Goal: Task Accomplishment & Management: Use online tool/utility

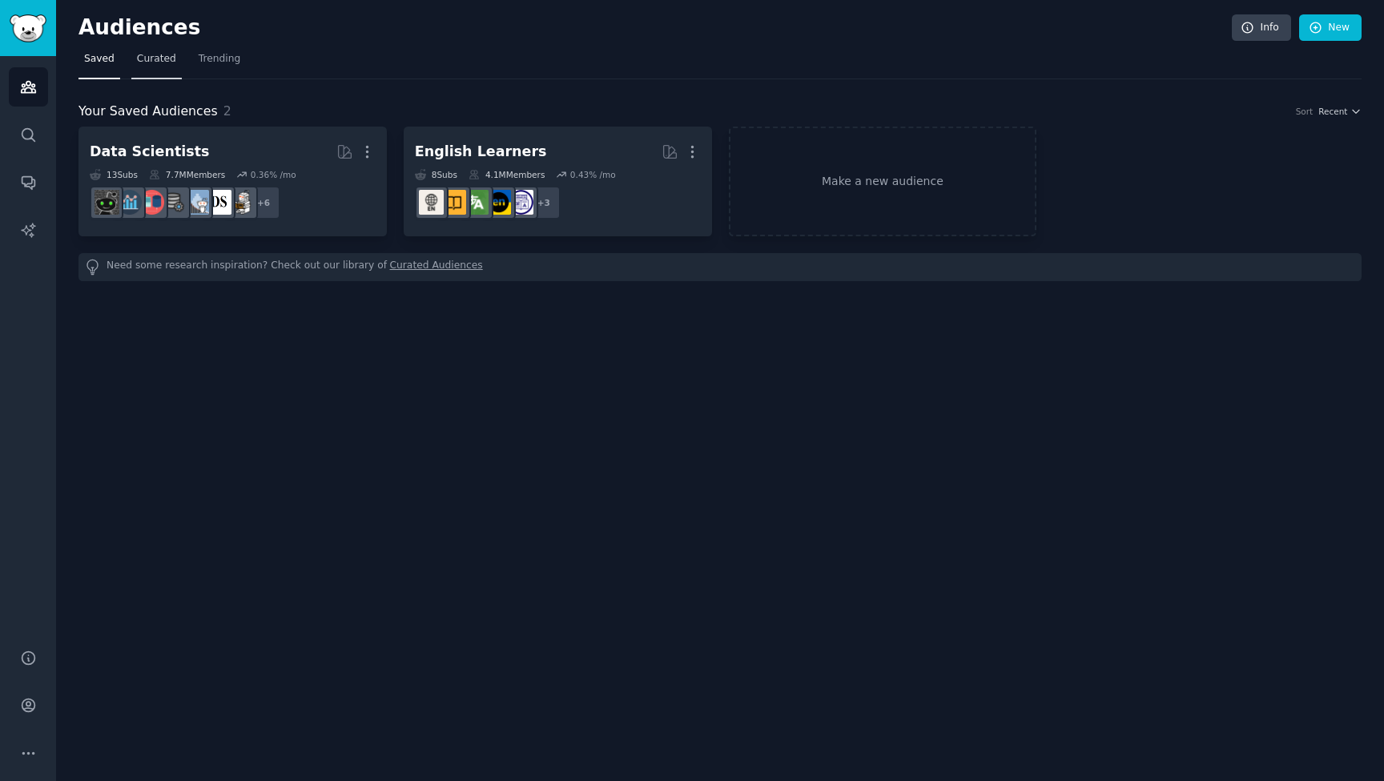
click at [151, 72] on link "Curated" at bounding box center [156, 62] width 50 height 33
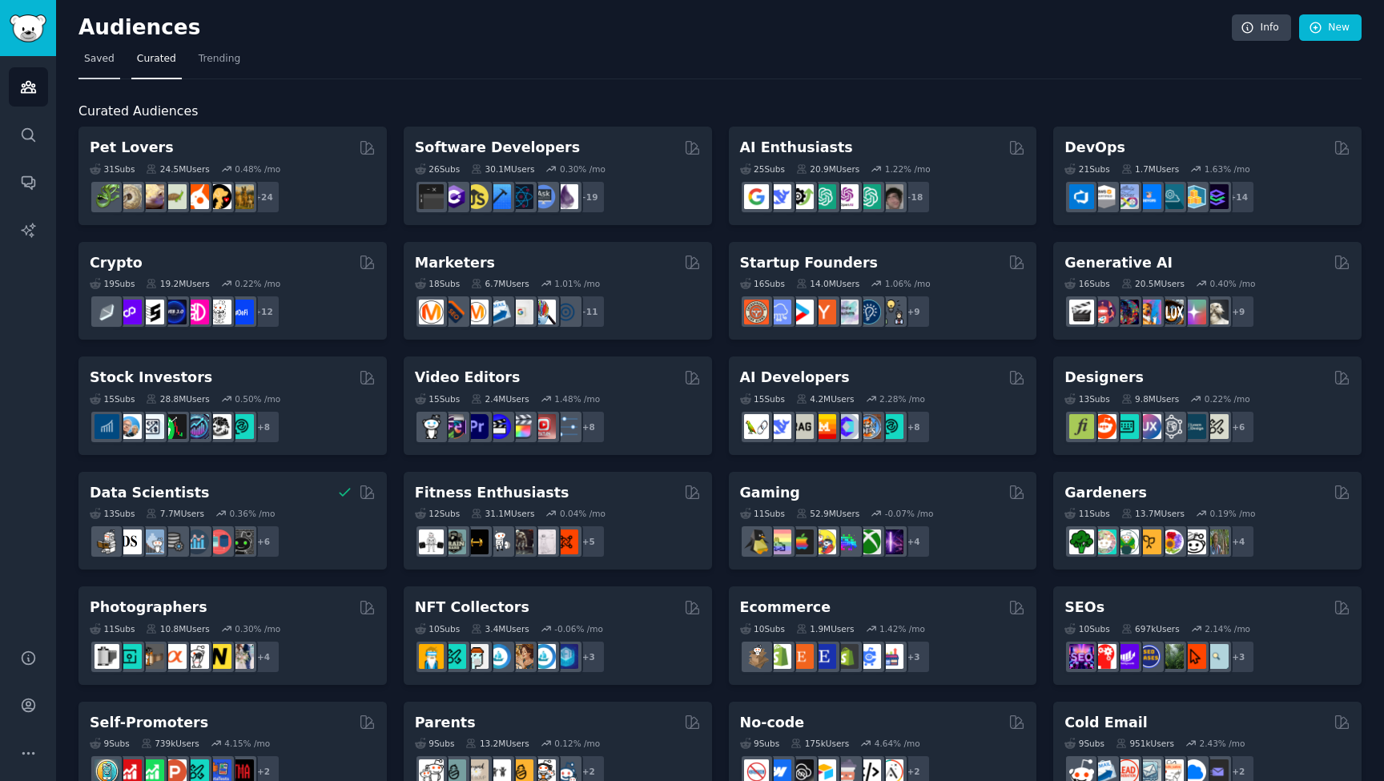
click at [103, 63] on span "Saved" at bounding box center [99, 59] width 30 height 14
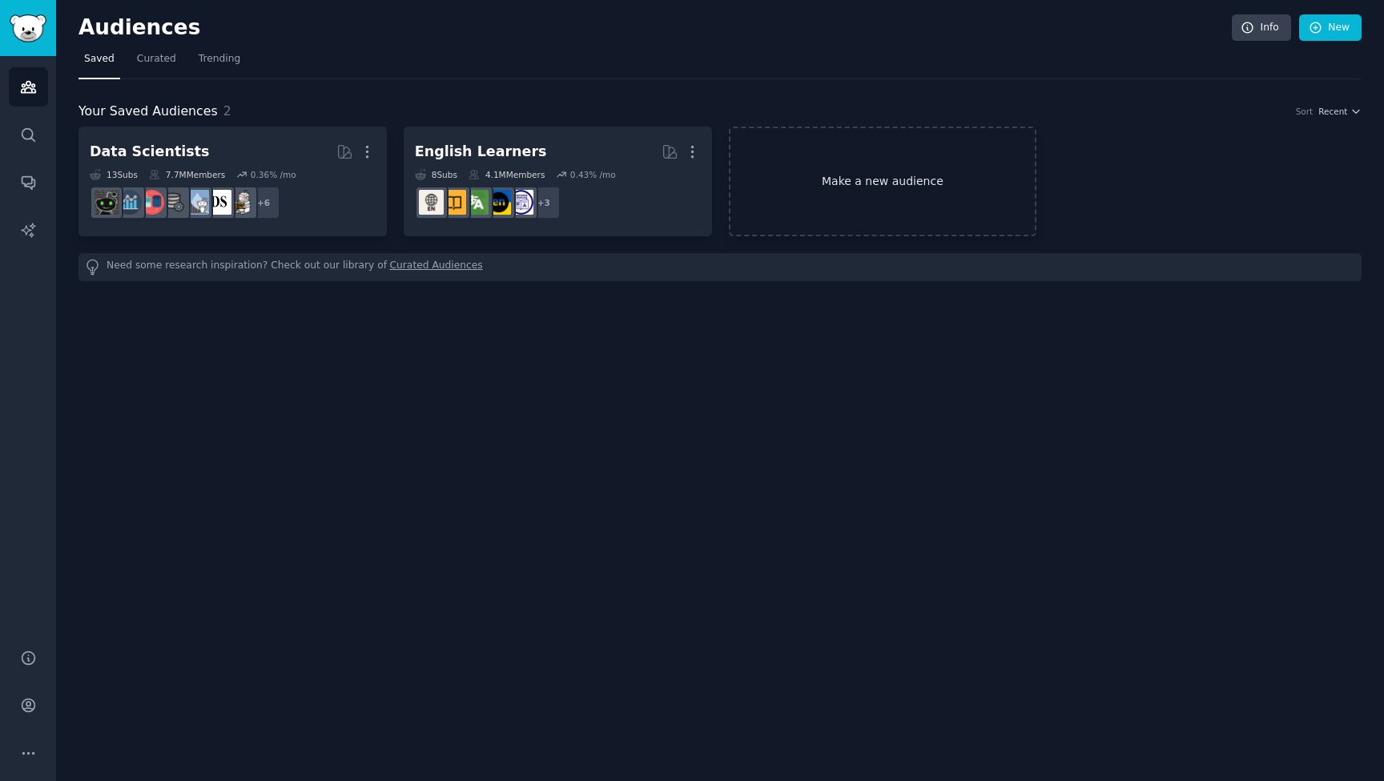
click at [851, 185] on link "Make a new audience" at bounding box center [883, 182] width 308 height 110
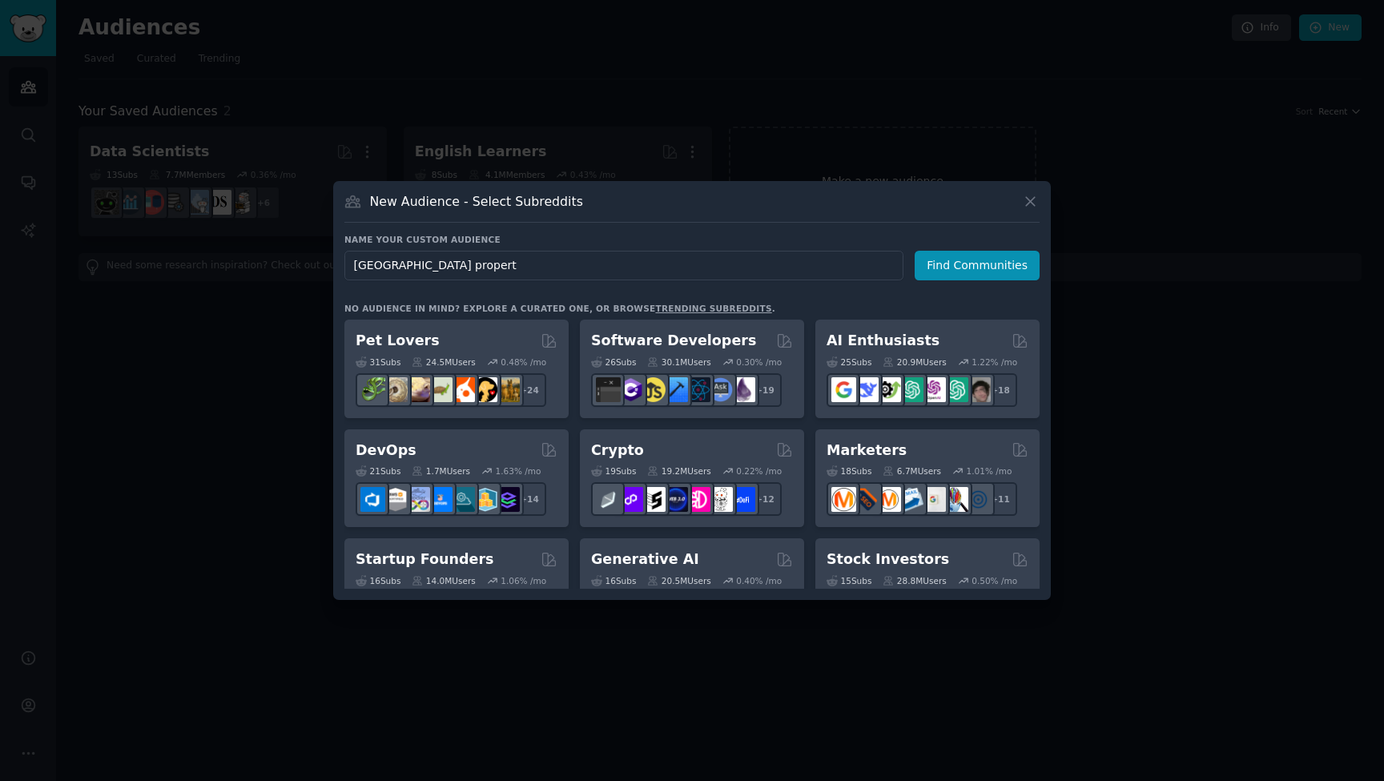
type input "London property"
click at [1005, 261] on button "Find Communities" at bounding box center [977, 266] width 125 height 30
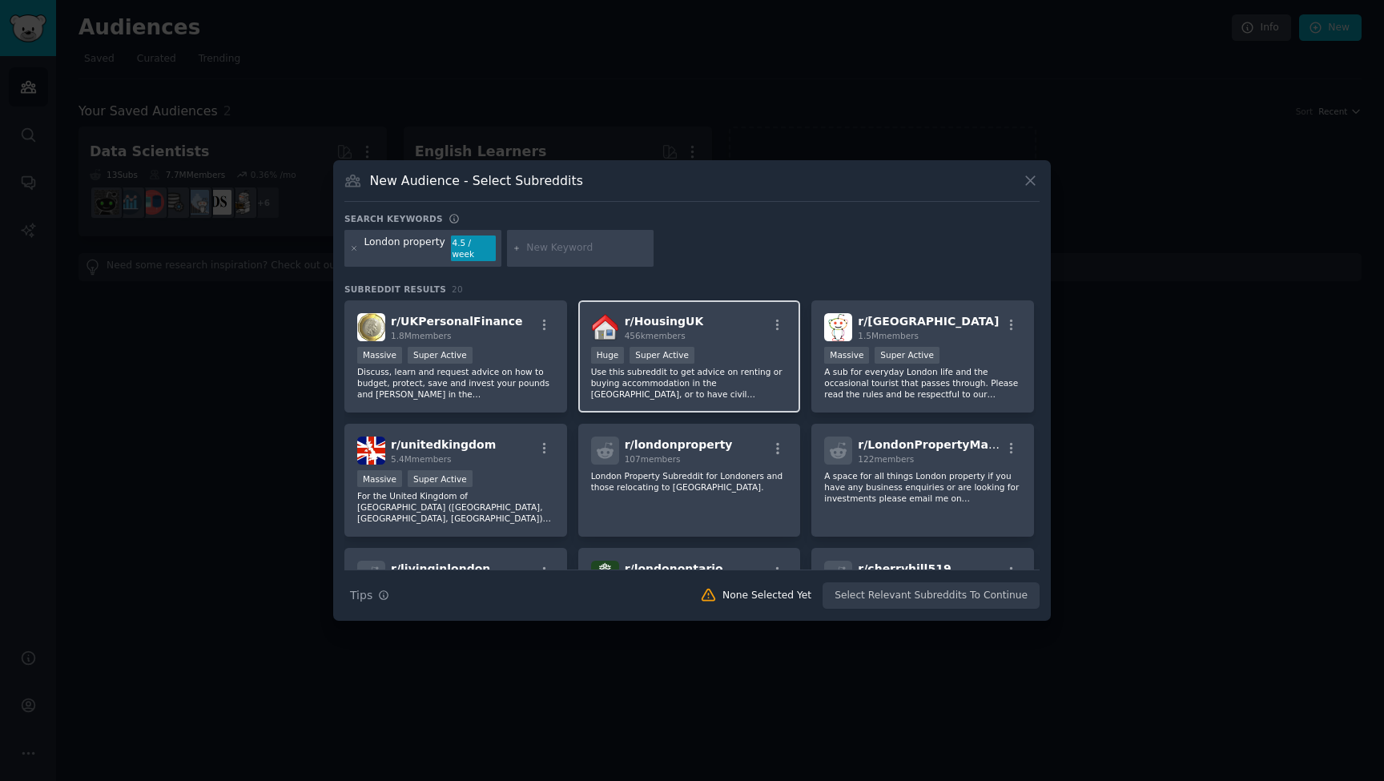
click at [742, 313] on div "r/ HousingUK 456k members" at bounding box center [689, 327] width 197 height 28
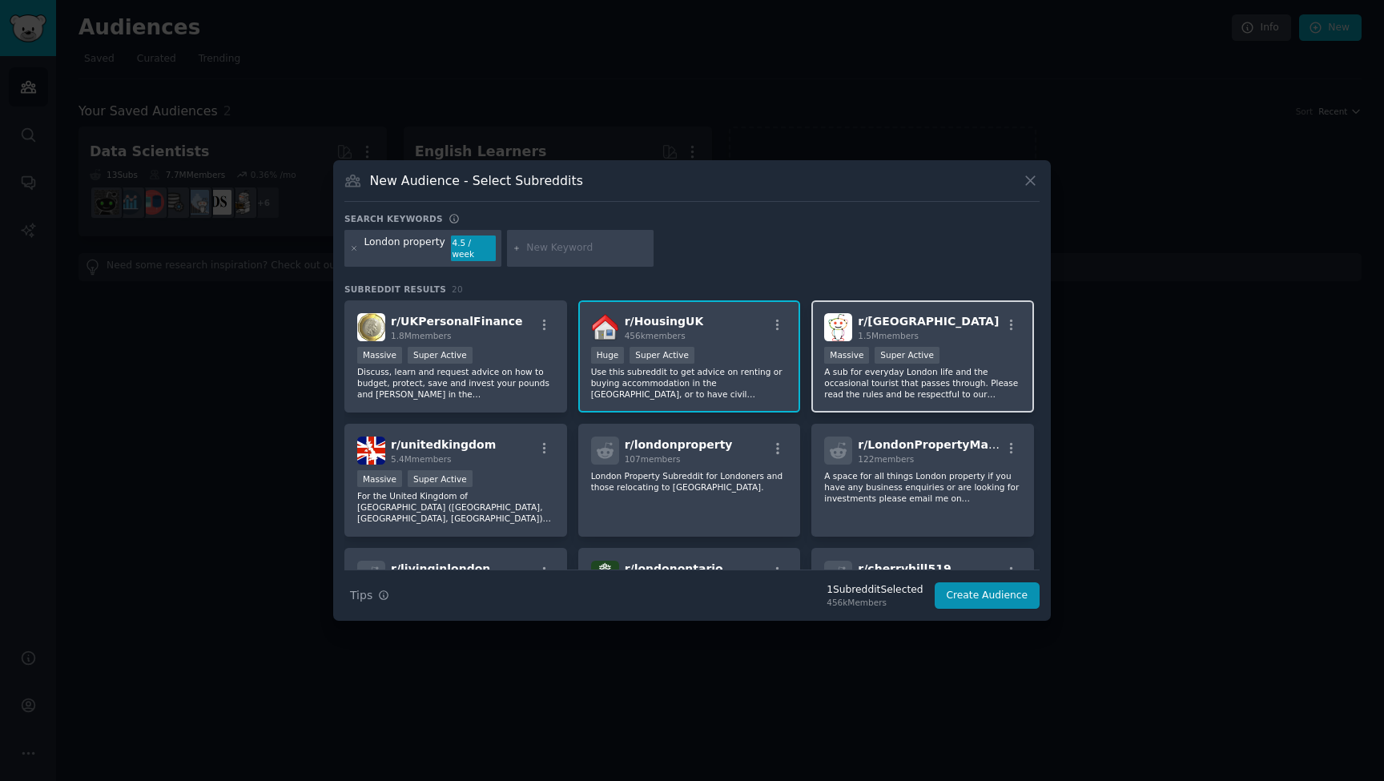
click at [929, 329] on div "r/ london 1.5M members" at bounding box center [922, 327] width 197 height 28
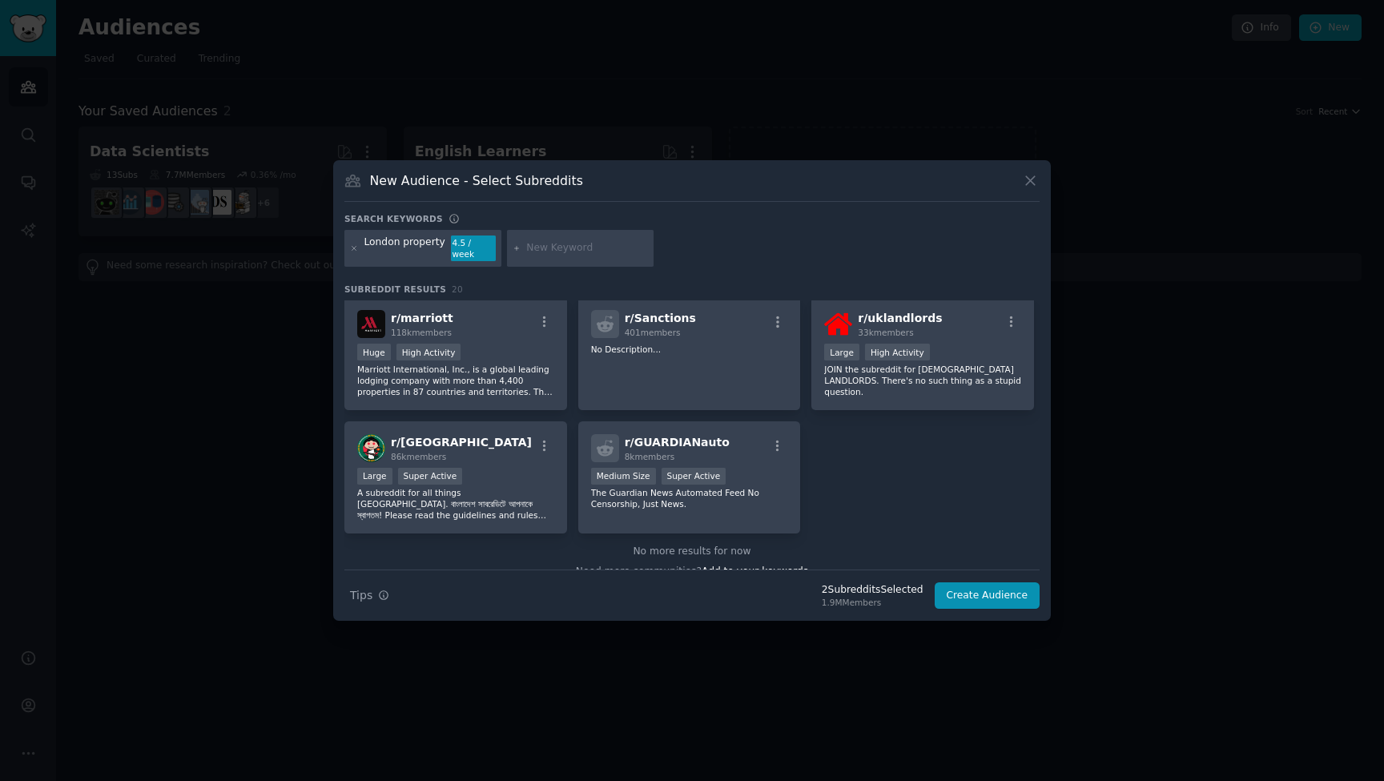
scroll to position [630, 0]
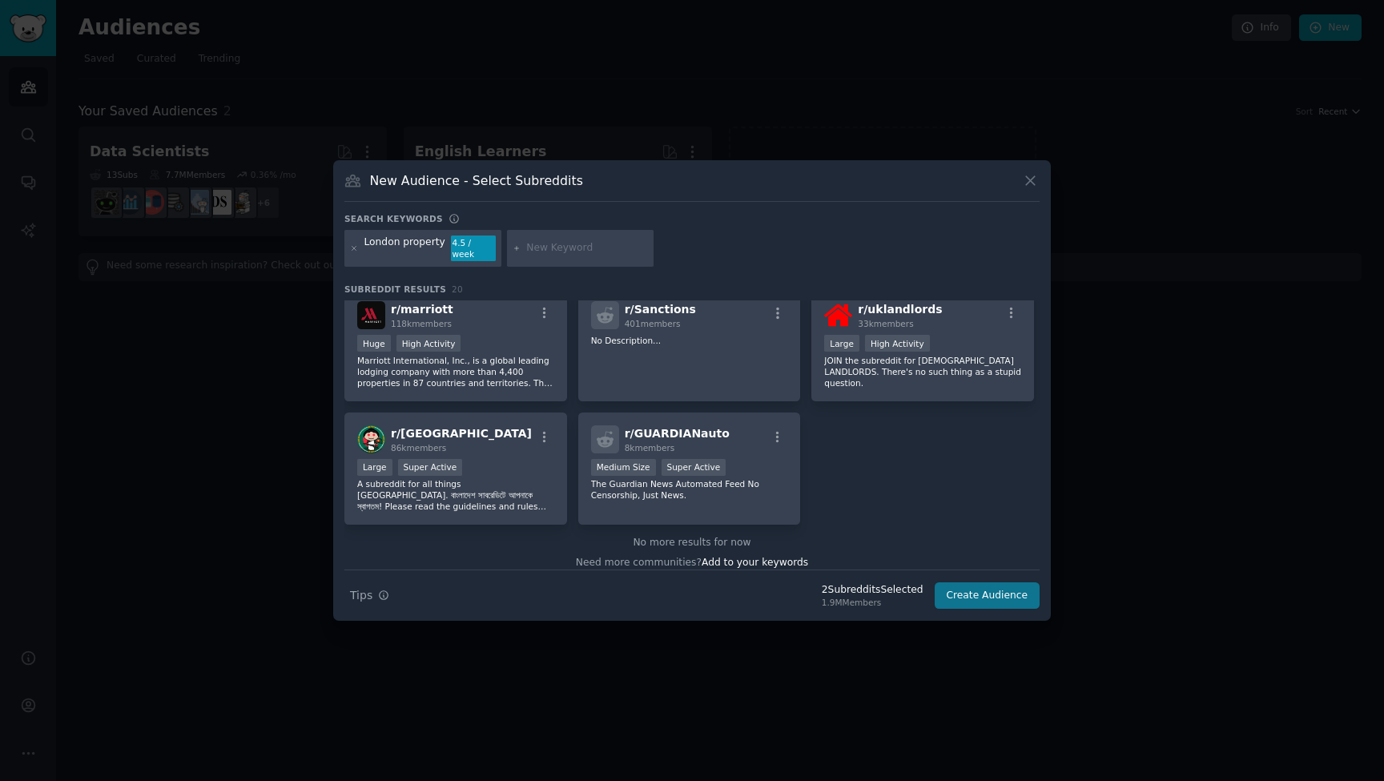
click at [987, 597] on button "Create Audience" at bounding box center [988, 595] width 106 height 27
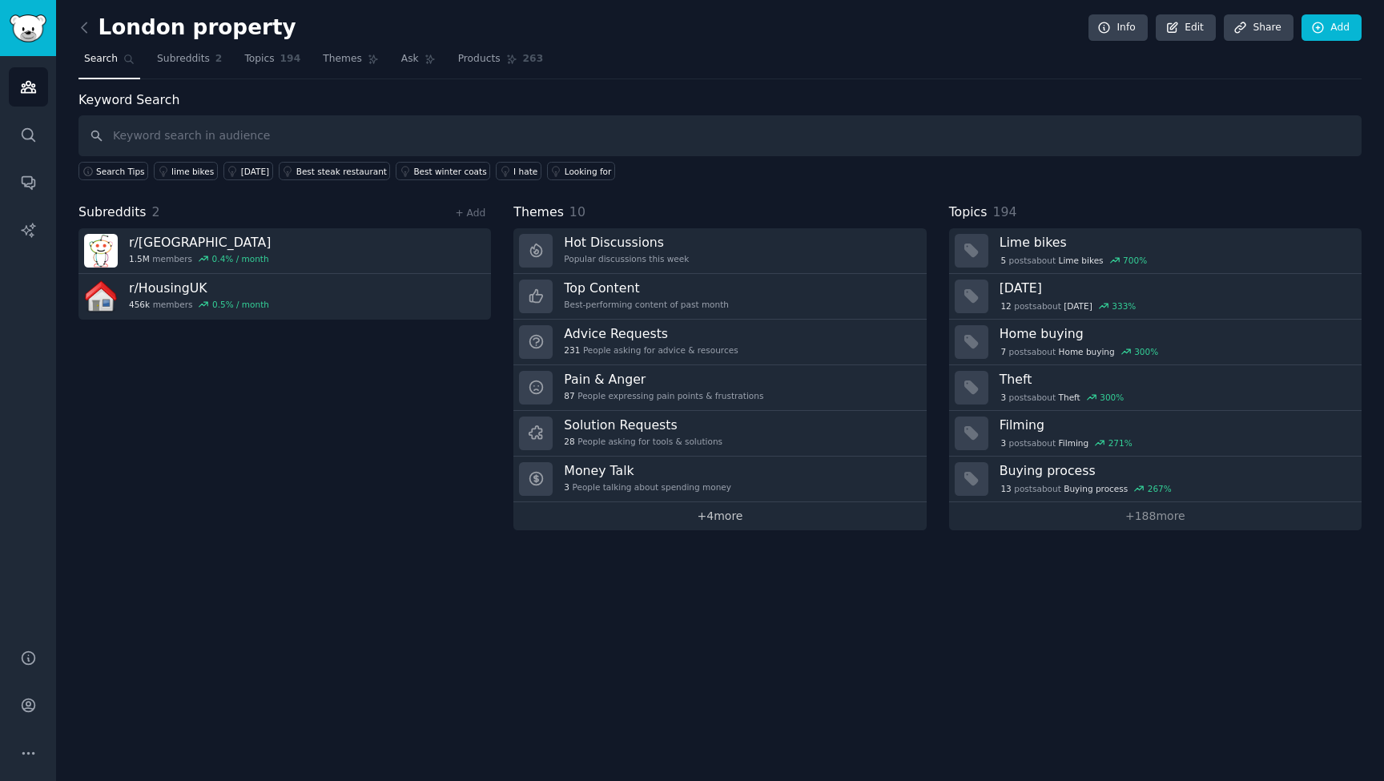
click at [751, 513] on link "+ 4 more" at bounding box center [720, 516] width 413 height 28
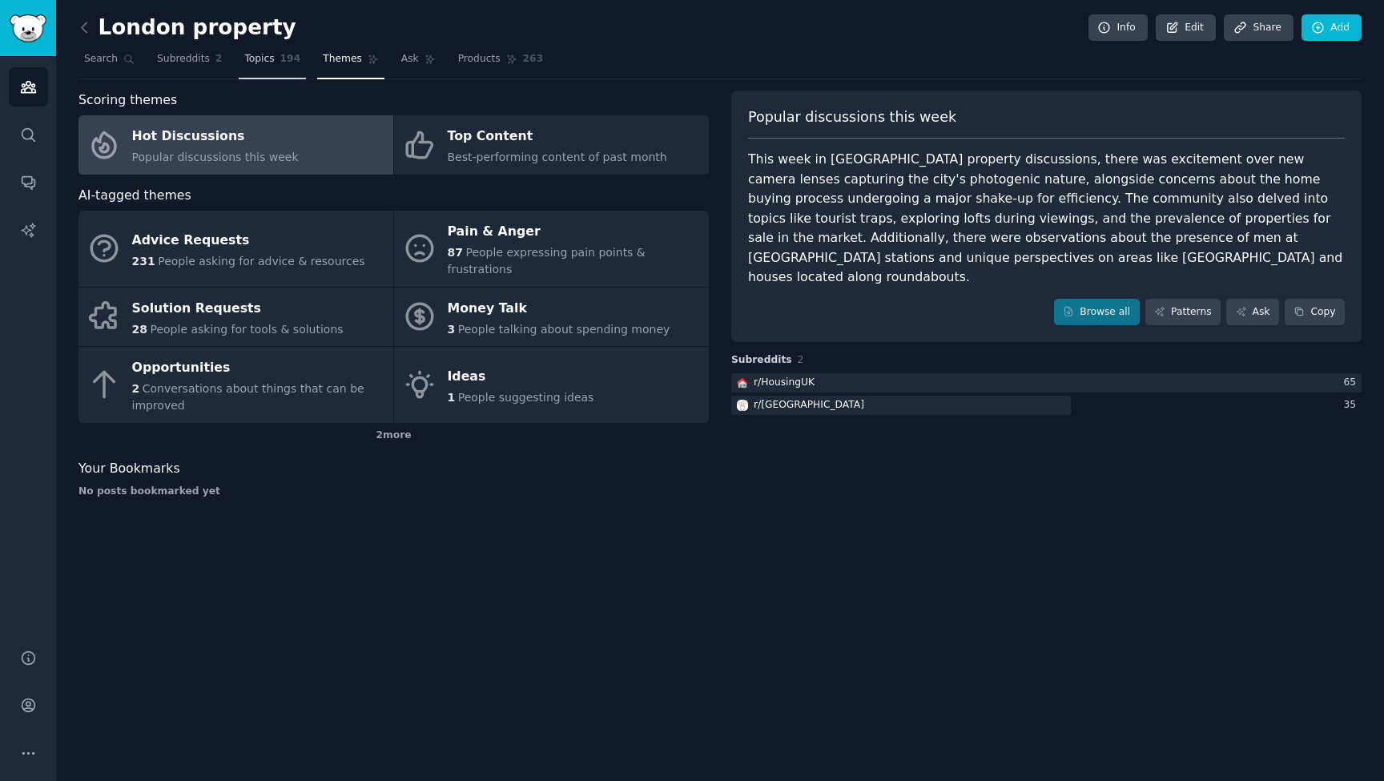
click at [267, 55] on span "Topics" at bounding box center [259, 59] width 30 height 14
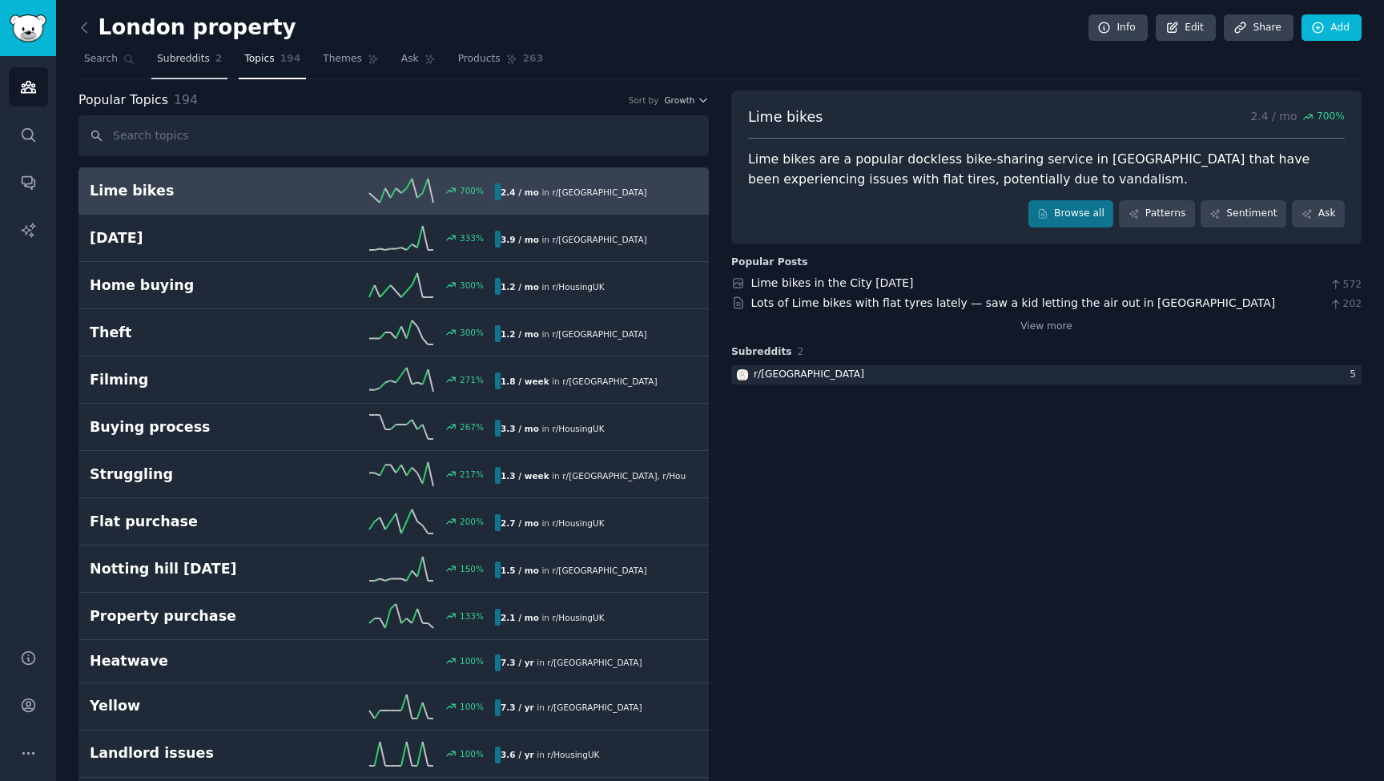
click at [189, 62] on span "Subreddits" at bounding box center [183, 59] width 53 height 14
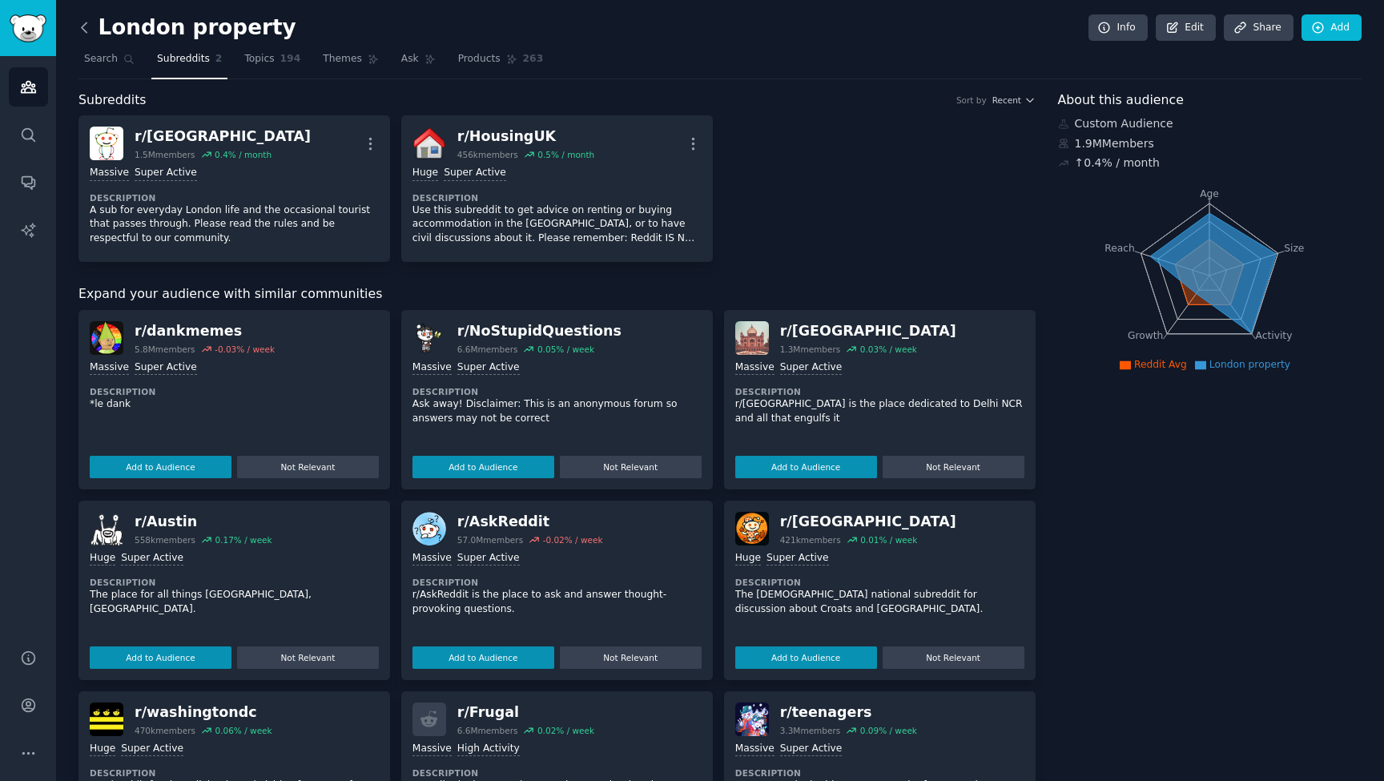
click at [80, 26] on icon at bounding box center [84, 27] width 17 height 17
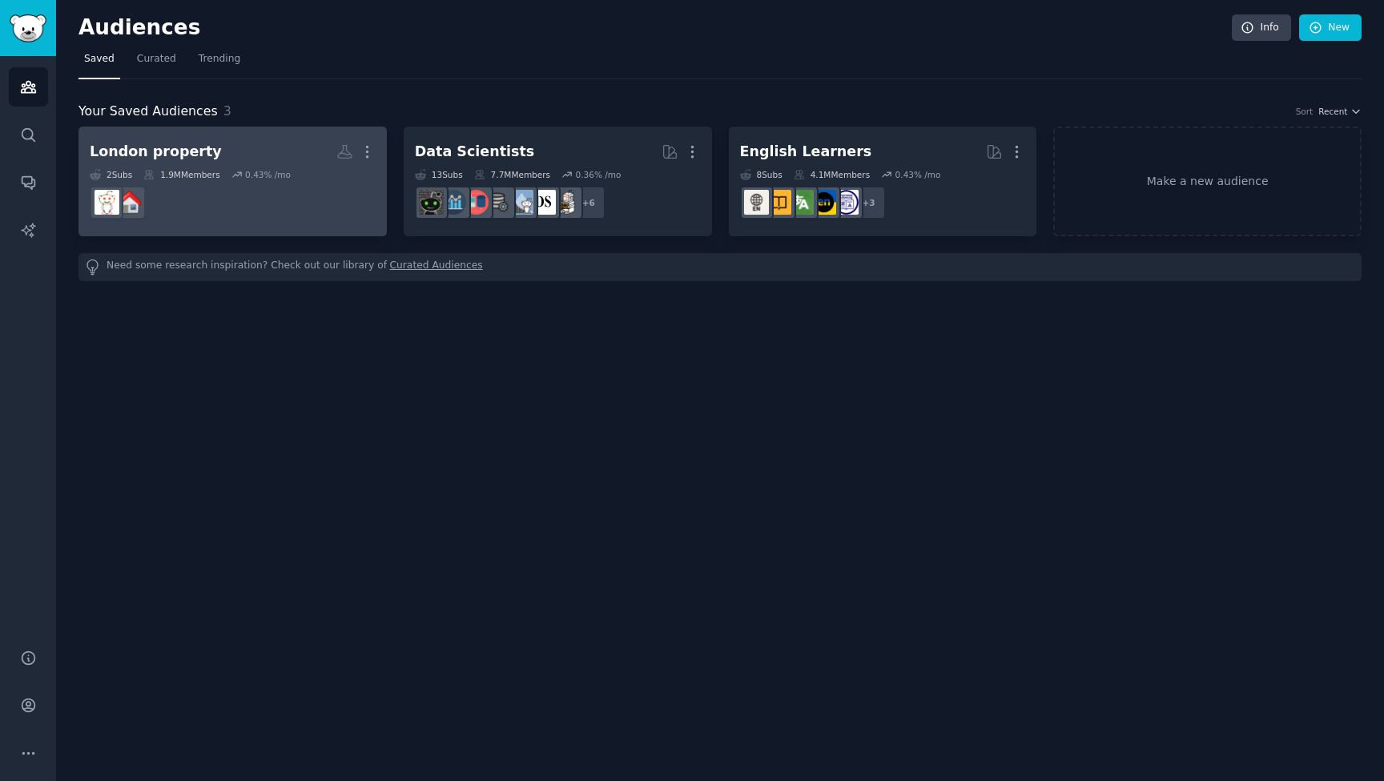
click at [207, 142] on h2 "London property More" at bounding box center [233, 152] width 286 height 28
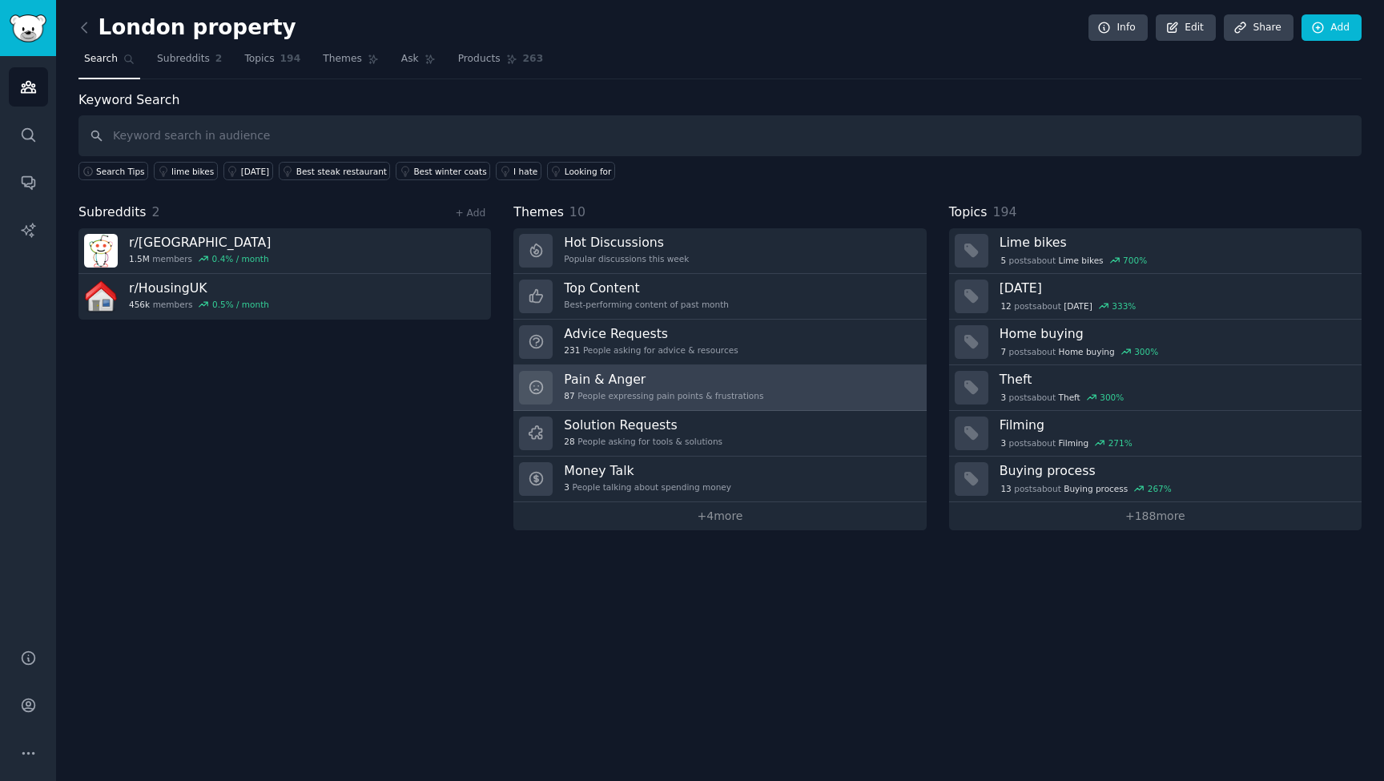
click at [598, 378] on h3 "Pain & Anger" at bounding box center [663, 379] width 199 height 17
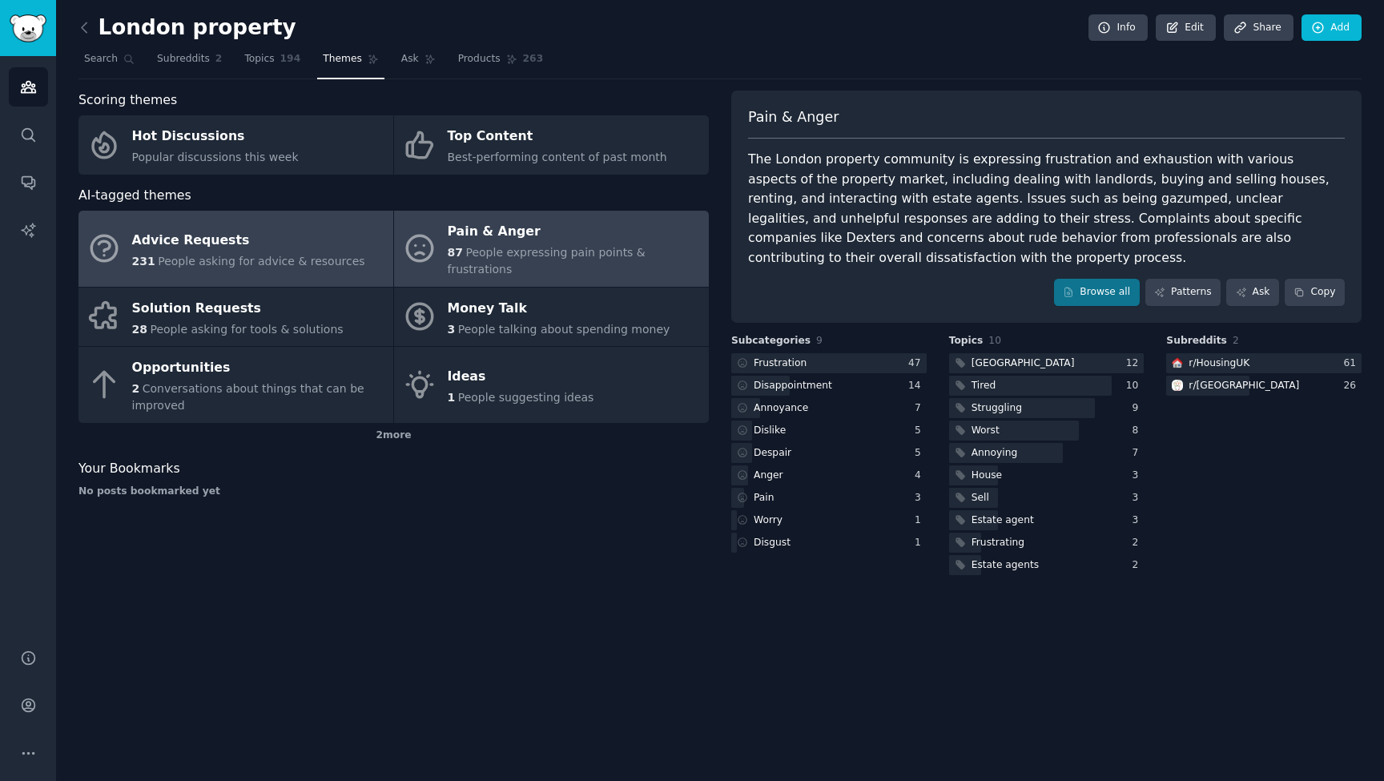
click at [280, 228] on div "Advice Requests" at bounding box center [248, 241] width 233 height 26
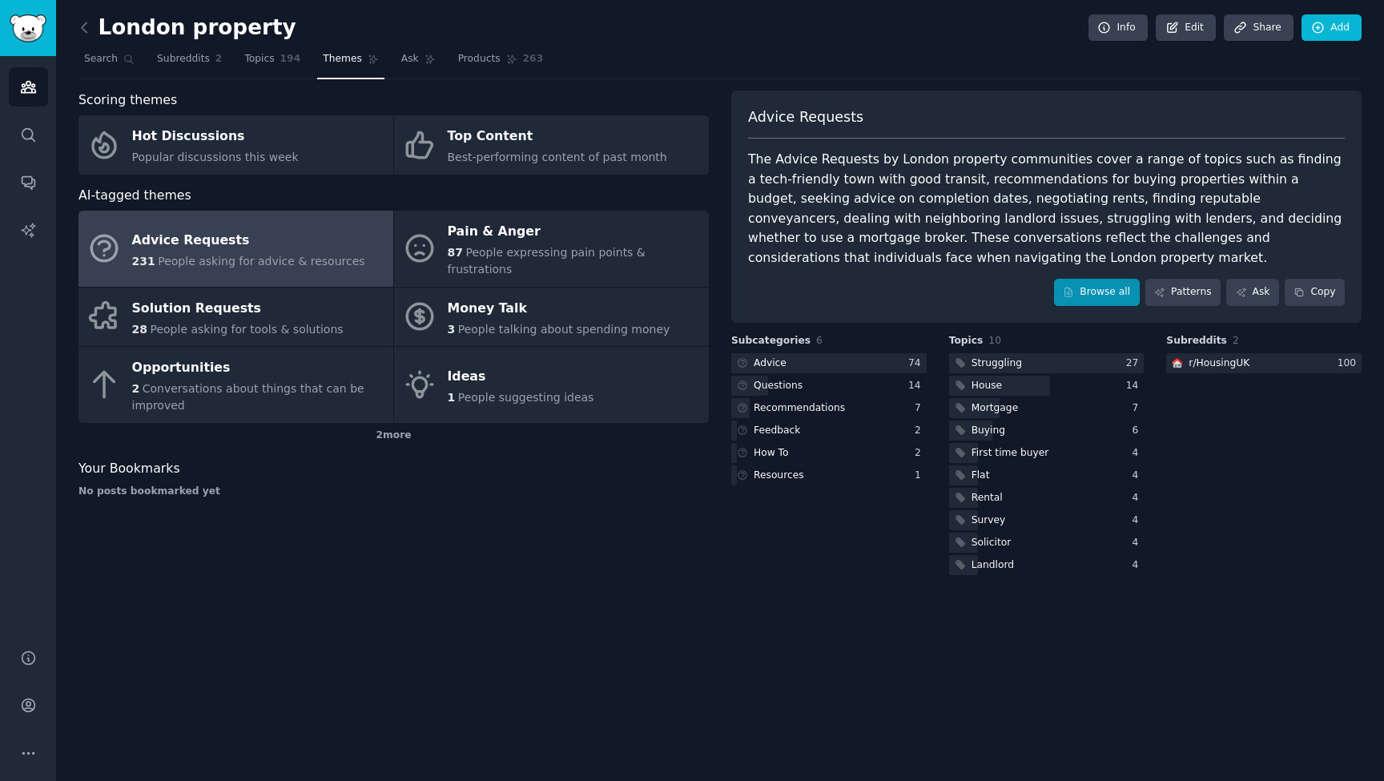
click at [1093, 288] on link "Browse all" at bounding box center [1097, 292] width 86 height 27
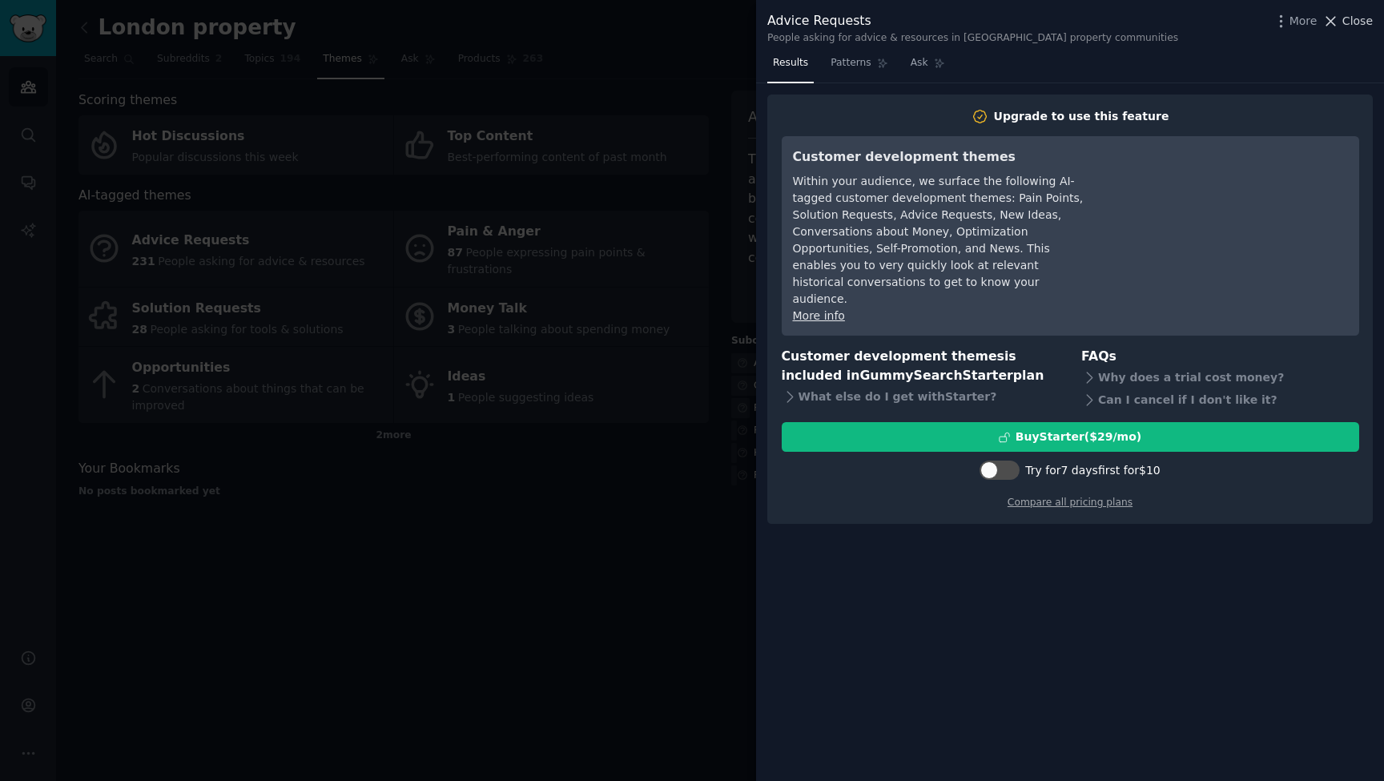
click at [1327, 19] on icon at bounding box center [1331, 21] width 17 height 17
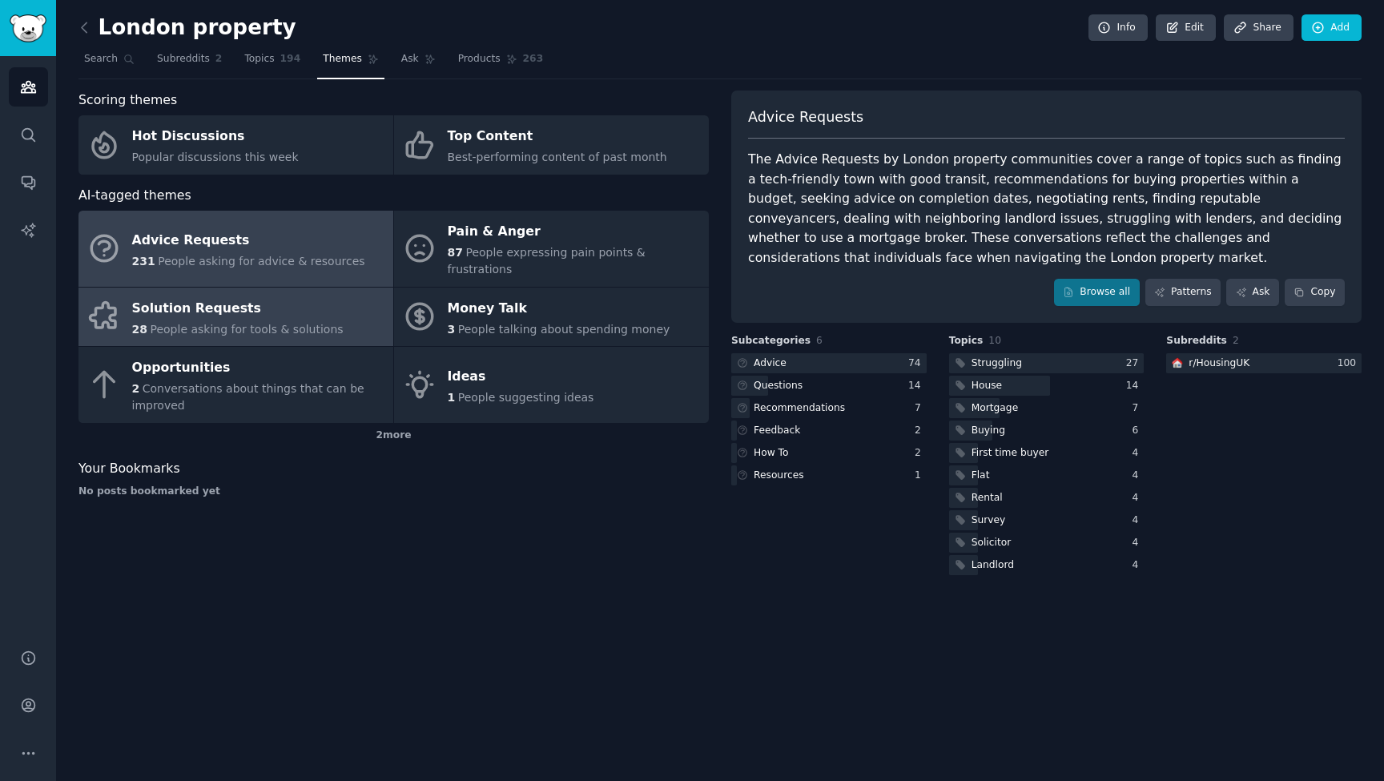
click at [236, 323] on span "People asking for tools & solutions" at bounding box center [246, 329] width 193 height 13
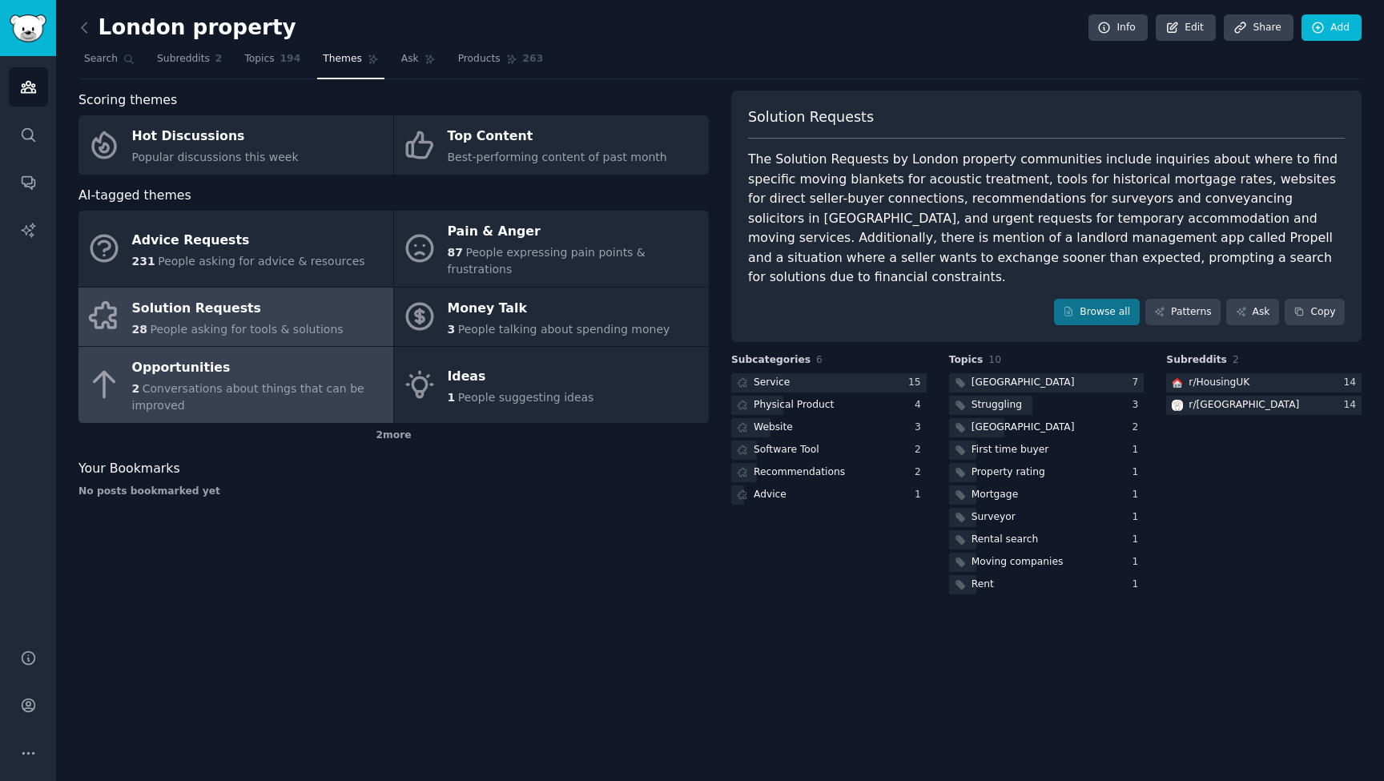
click at [230, 356] on div "Opportunities" at bounding box center [258, 369] width 253 height 26
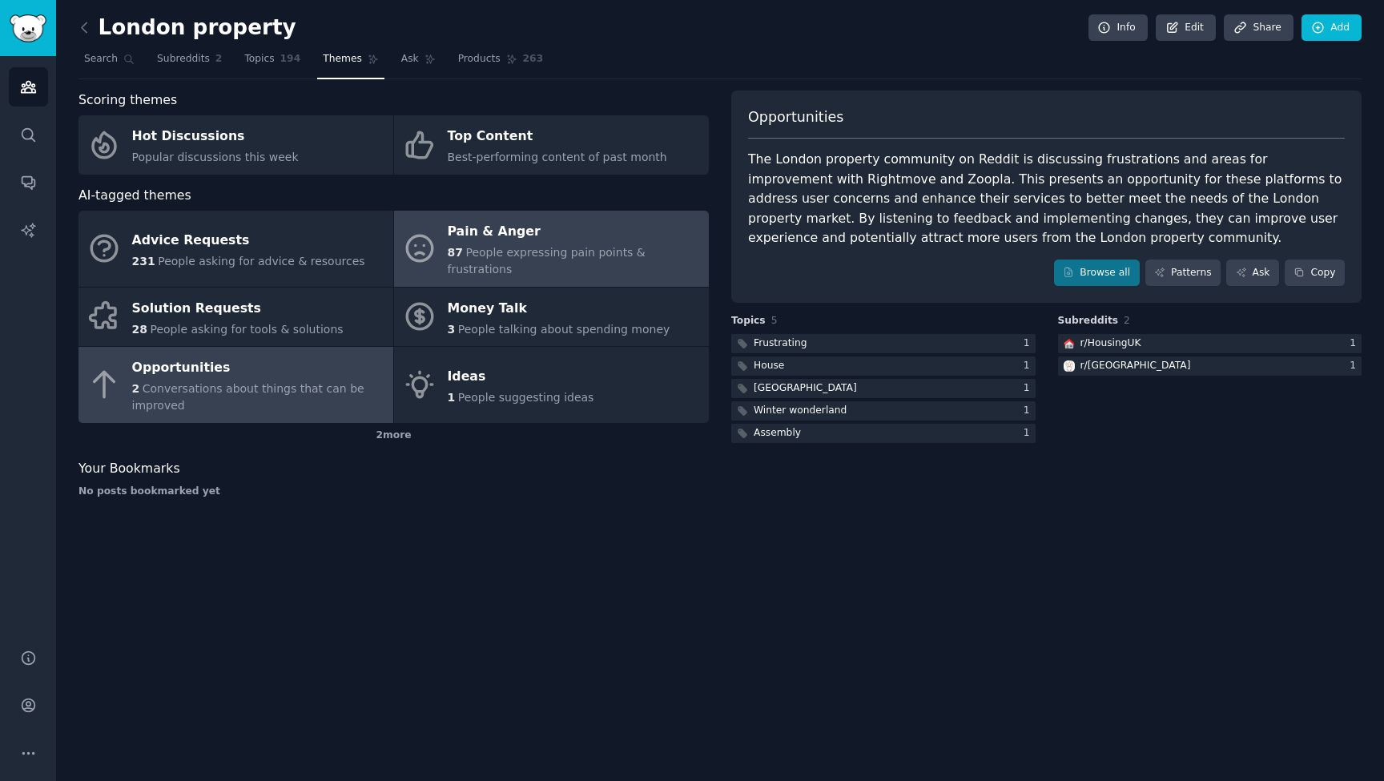
click at [501, 234] on div "Pain & Anger" at bounding box center [574, 233] width 253 height 26
